Goal: Information Seeking & Learning: Find specific fact

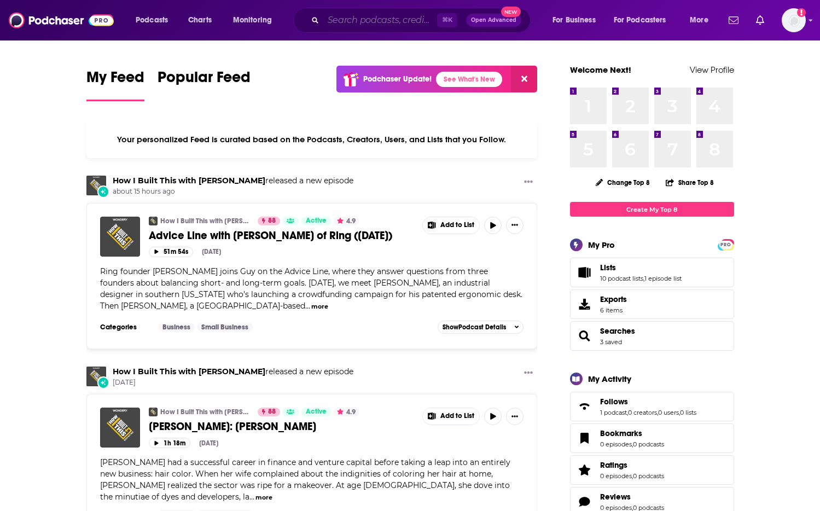
click at [369, 15] on input "Search podcasts, credits, & more..." at bounding box center [380, 19] width 114 height 17
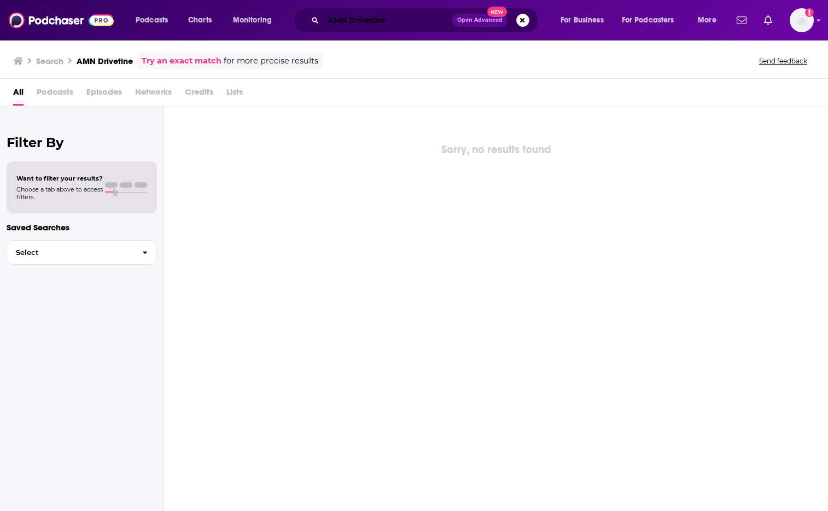
click at [421, 22] on input "AMN Drivetine" at bounding box center [387, 19] width 129 height 17
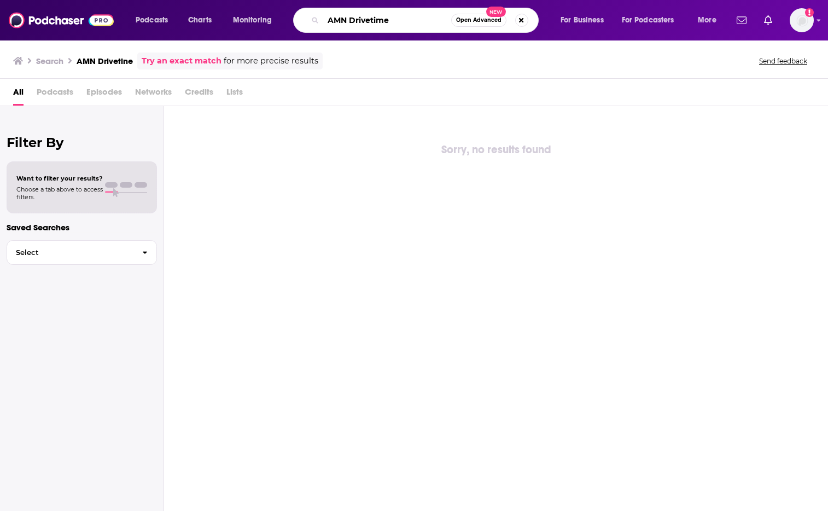
type input "AMN Drivetime"
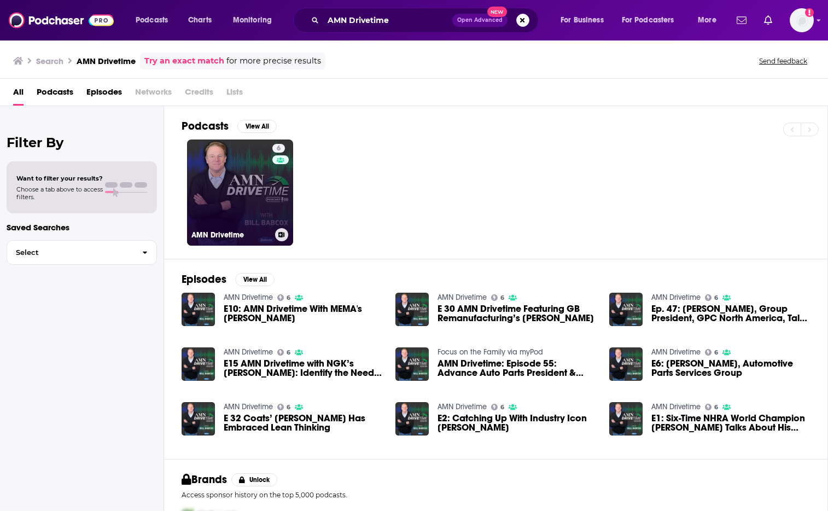
click at [242, 192] on link "6 AMN Drivetime" at bounding box center [240, 192] width 106 height 106
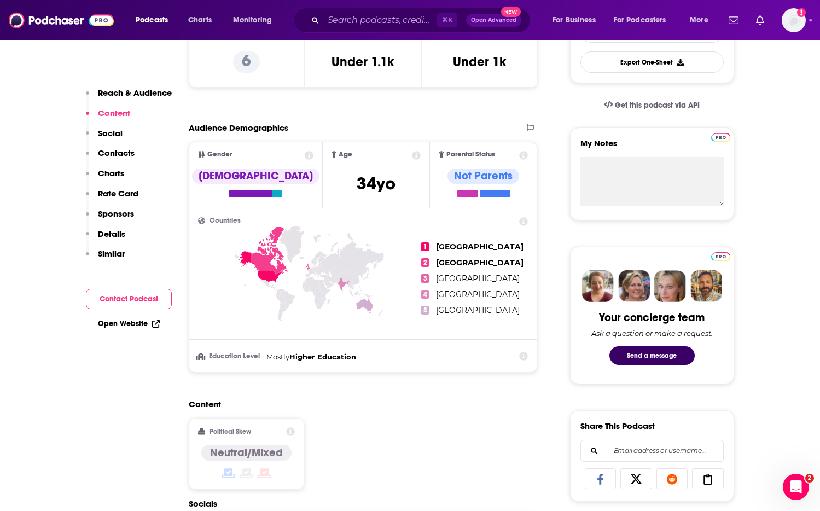
scroll to position [260, 0]
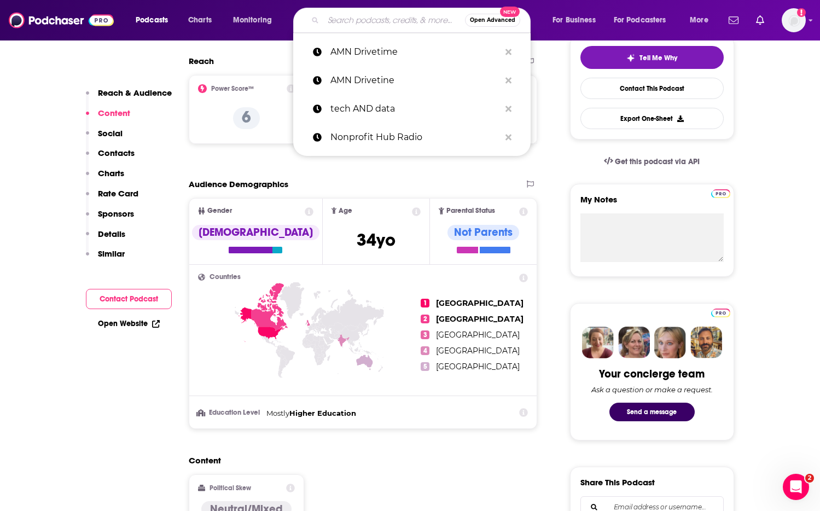
click at [358, 21] on input "Search podcasts, credits, & more..." at bounding box center [394, 19] width 142 height 17
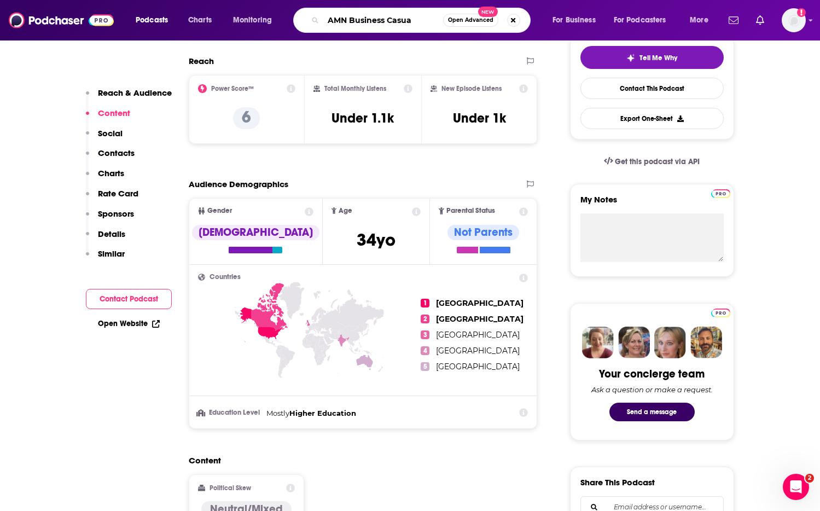
type input "AMN Business Casual"
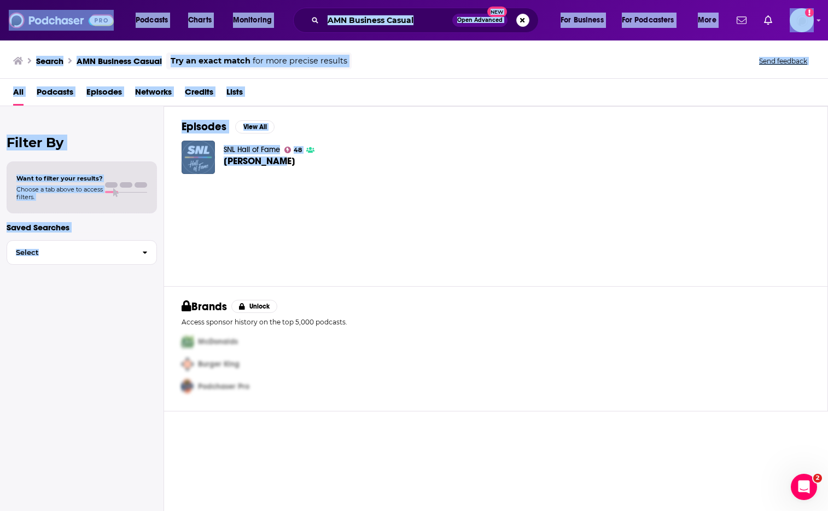
drag, startPoint x: 259, startPoint y: 184, endPoint x: 157, endPoint y: -126, distance: 326.1
click at [157, 0] on html "Podcasts Charts Monitoring AMN Business Casual Open Advanced New For Business F…" at bounding box center [414, 255] width 828 height 511
